Goal: Navigation & Orientation: Go to known website

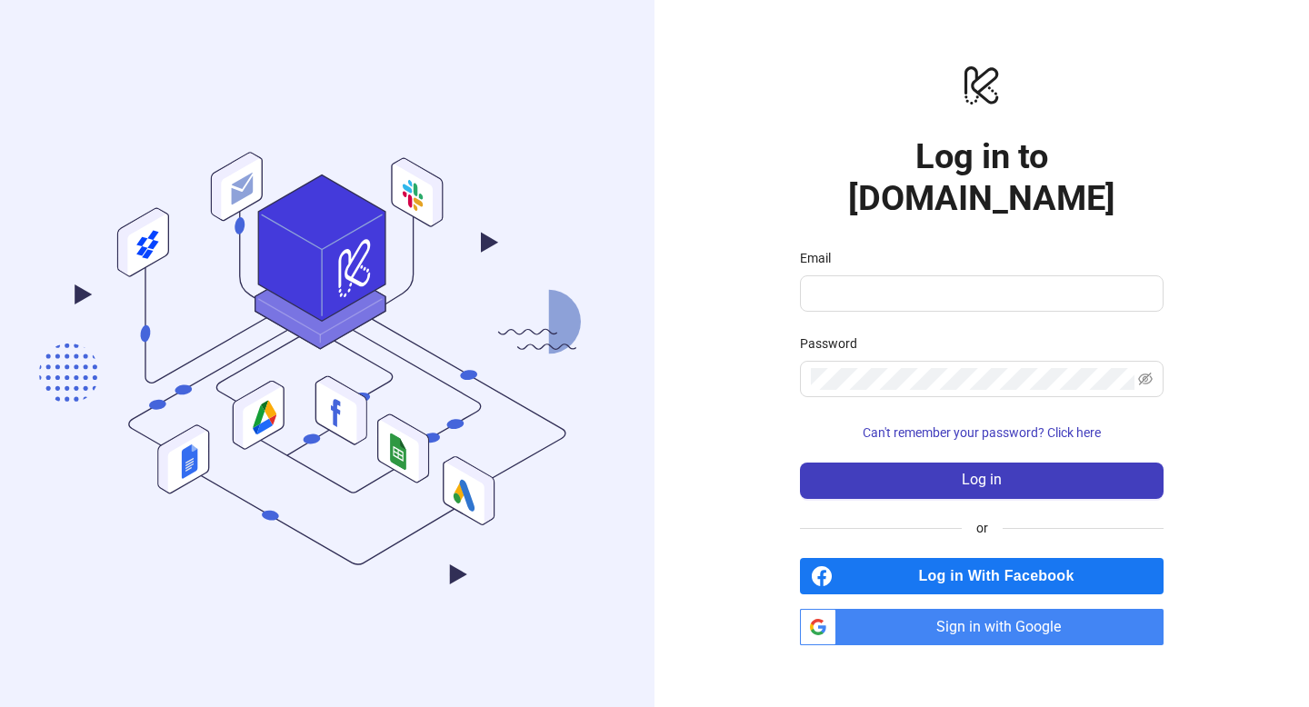
click at [997, 609] on span "Sign in with Google" at bounding box center [1004, 627] width 320 height 36
click at [981, 610] on span "Sign in with Google" at bounding box center [1004, 627] width 320 height 36
